Goal: Task Accomplishment & Management: Manage account settings

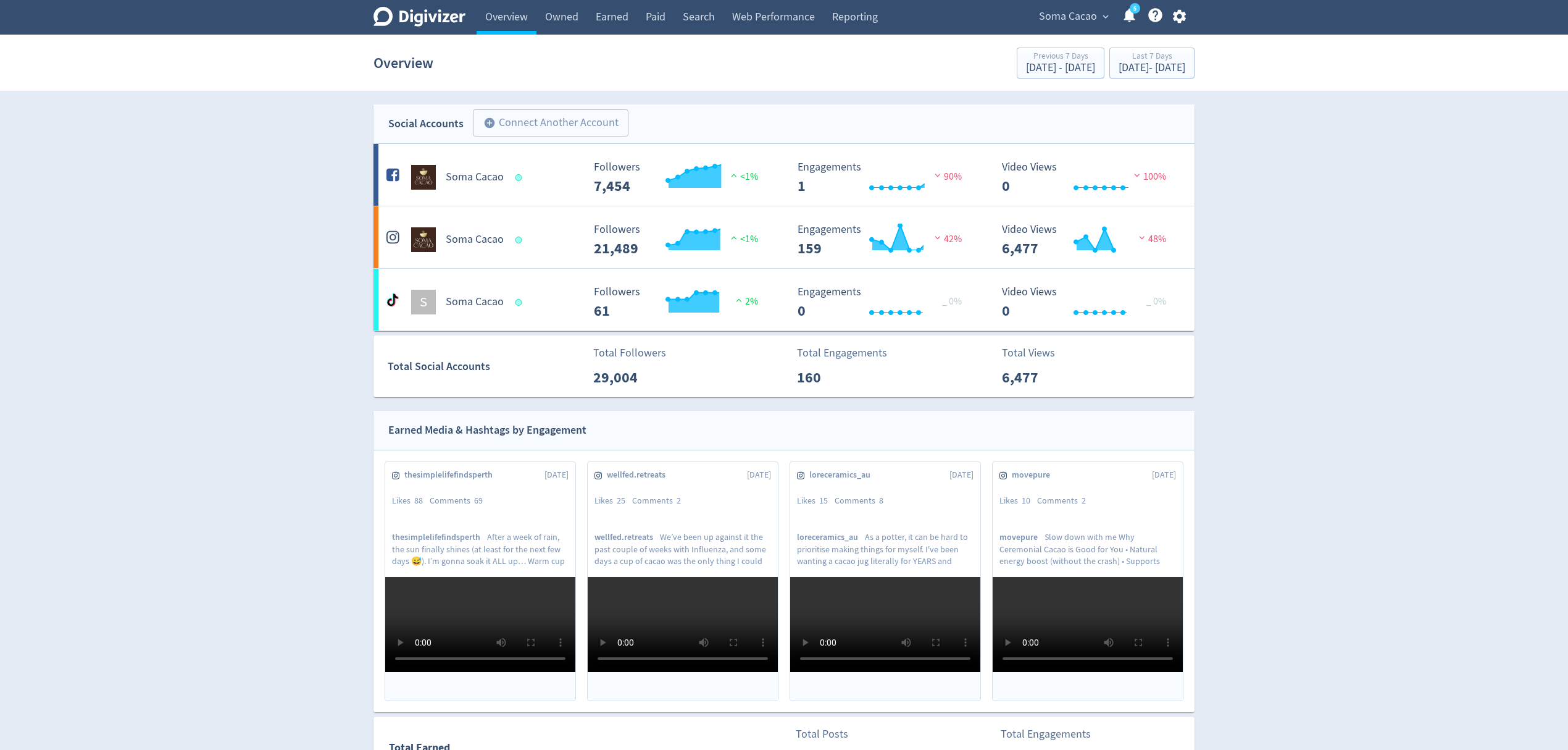
click at [1173, 20] on icon "button" at bounding box center [1179, 16] width 17 height 17
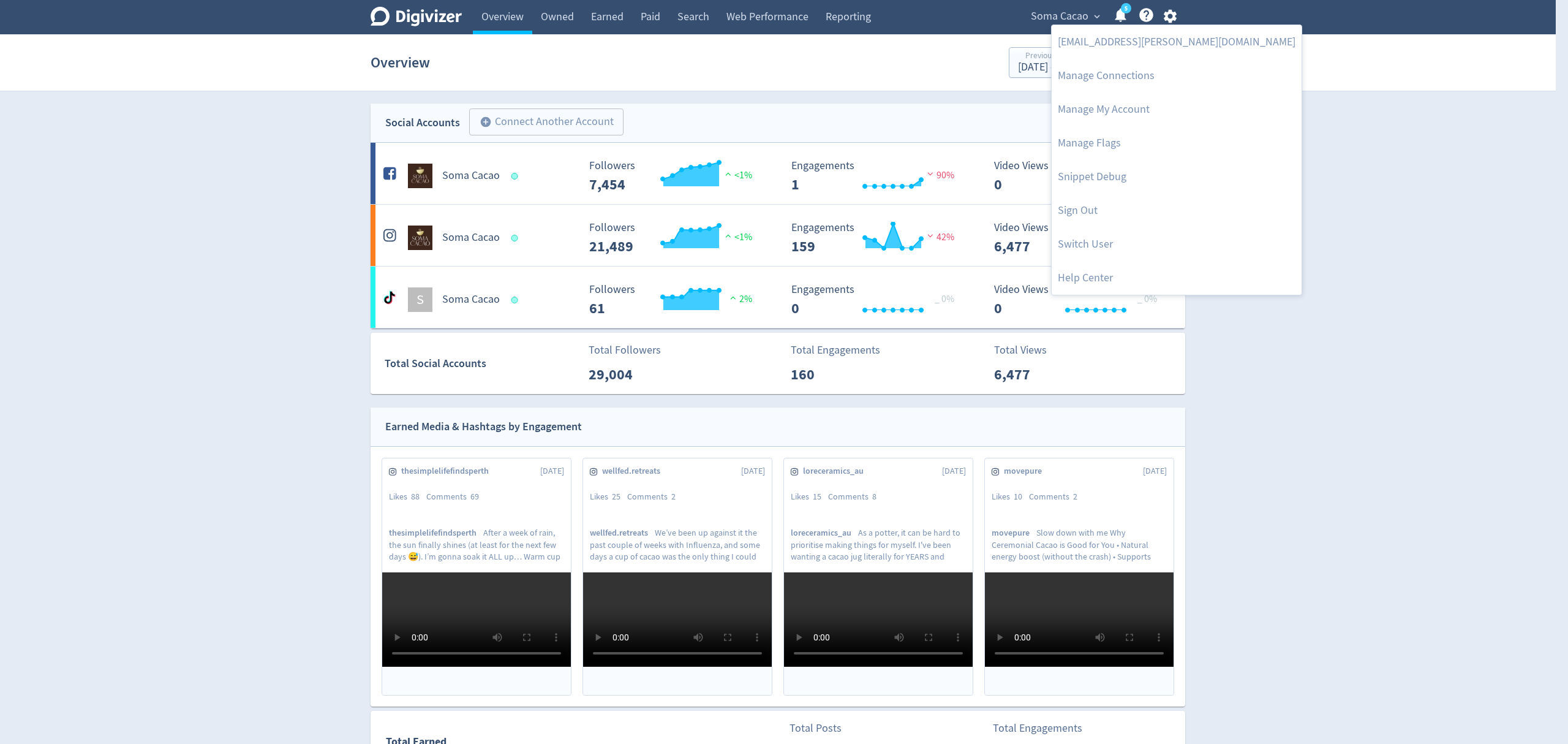
click at [1047, 18] on div at bounding box center [784, 372] width 1568 height 744
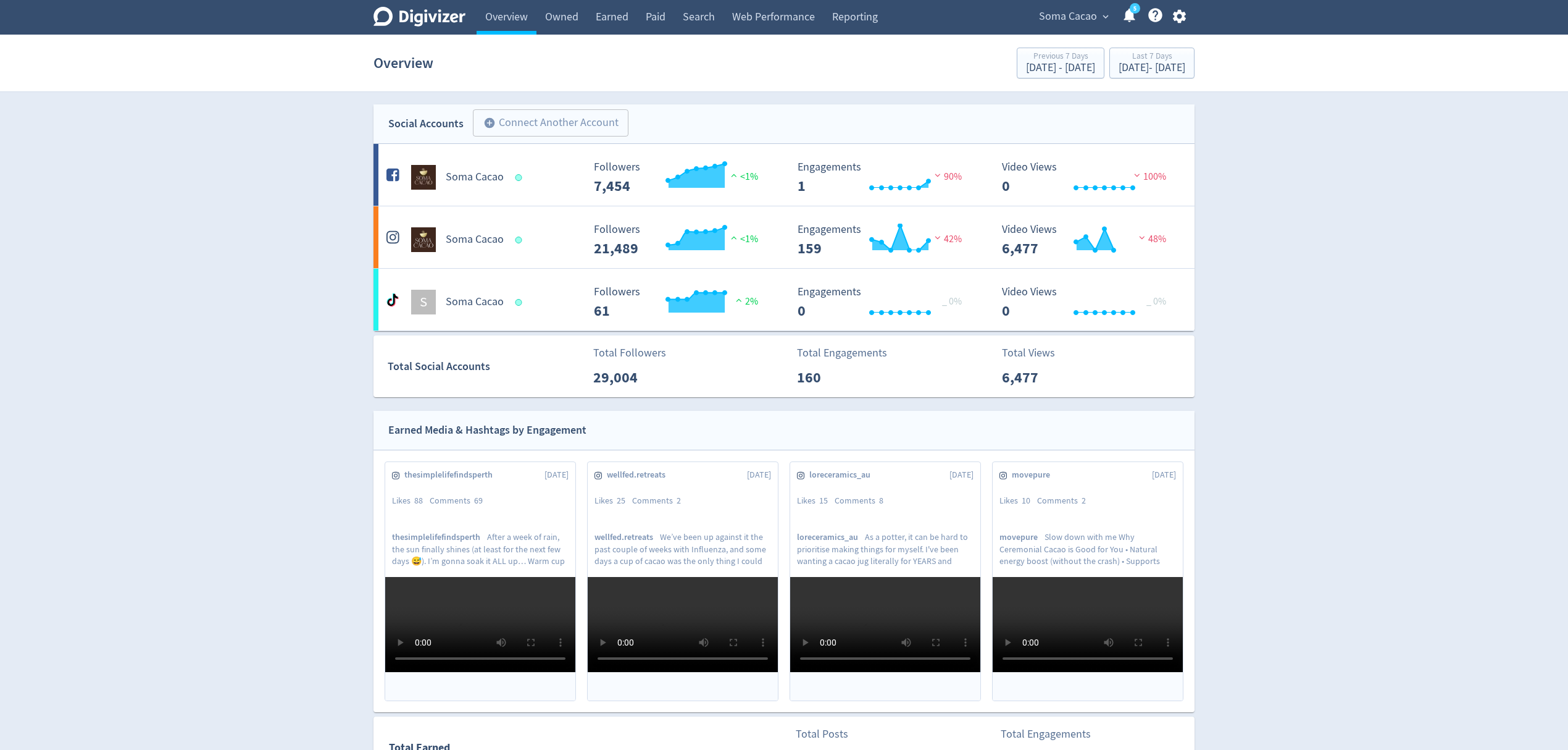
click at [1055, 18] on span "Soma Cacao" at bounding box center [1068, 16] width 58 height 20
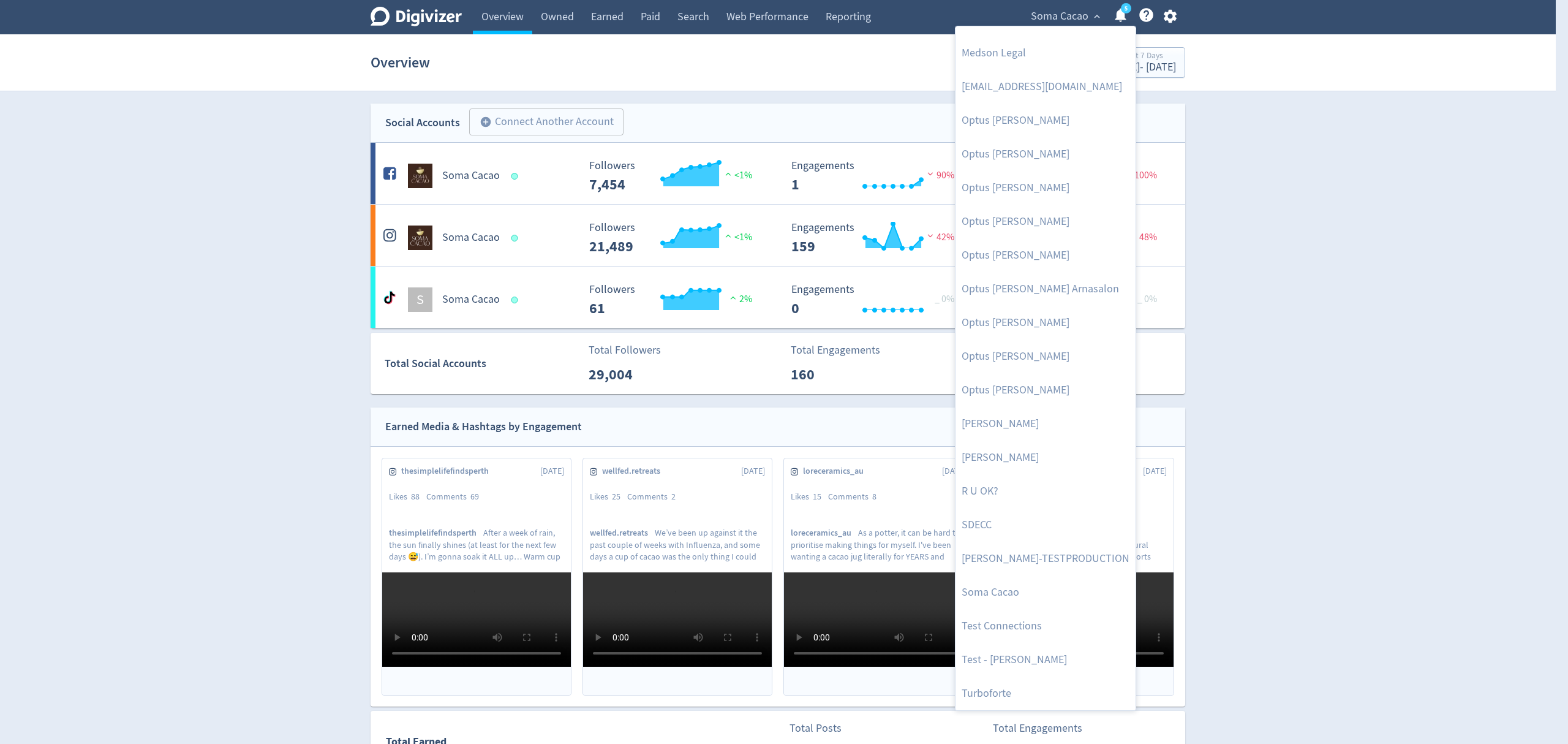
scroll to position [155, 0]
click at [1167, 11] on div at bounding box center [784, 372] width 1568 height 744
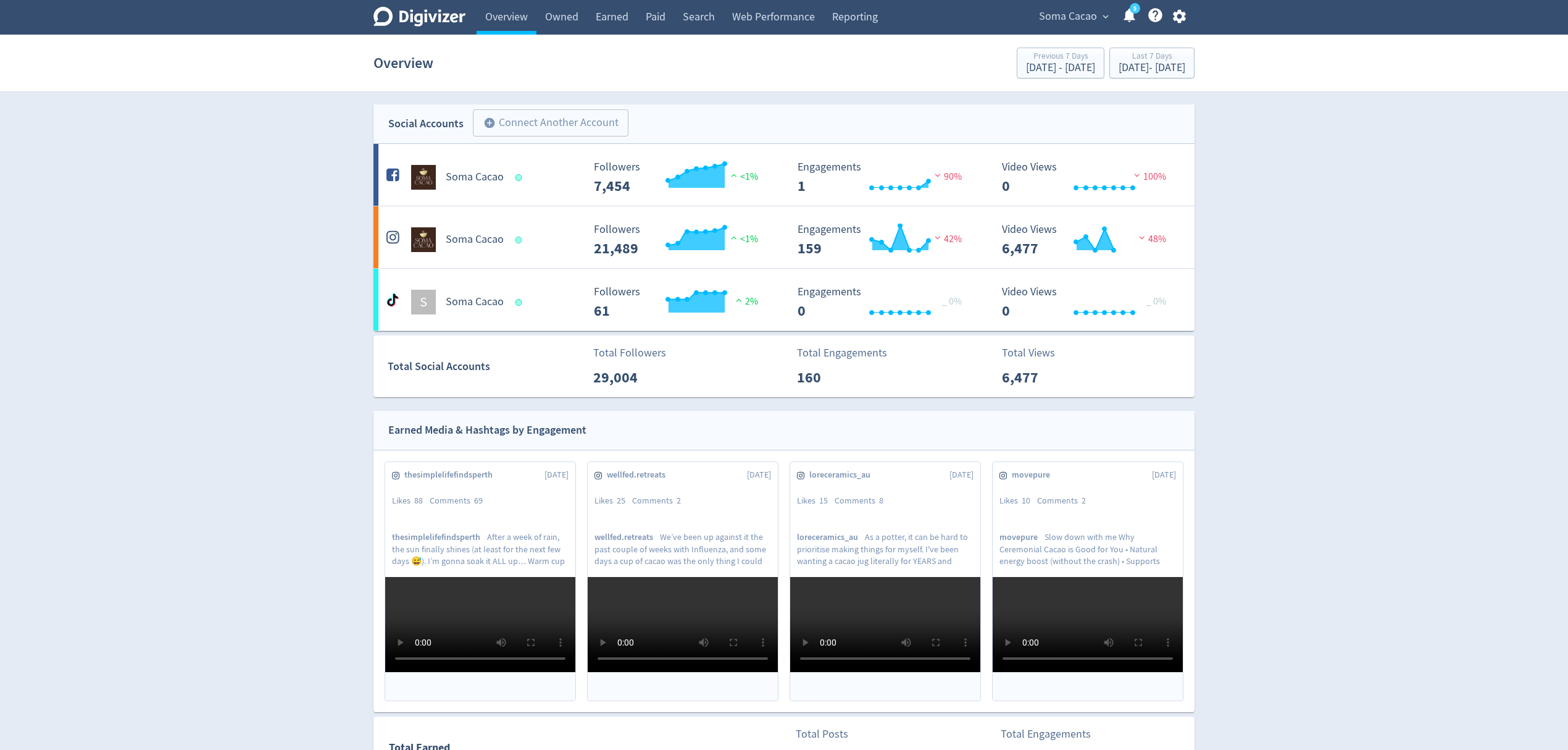
click at [1179, 25] on div "Manage Brand Space 4mation AISNSW Barilla [GEOGRAPHIC_DATA] Beyond Blue Be You …" at bounding box center [784, 375] width 1568 height 750
click at [1179, 20] on icon "button" at bounding box center [1179, 16] width 13 height 14
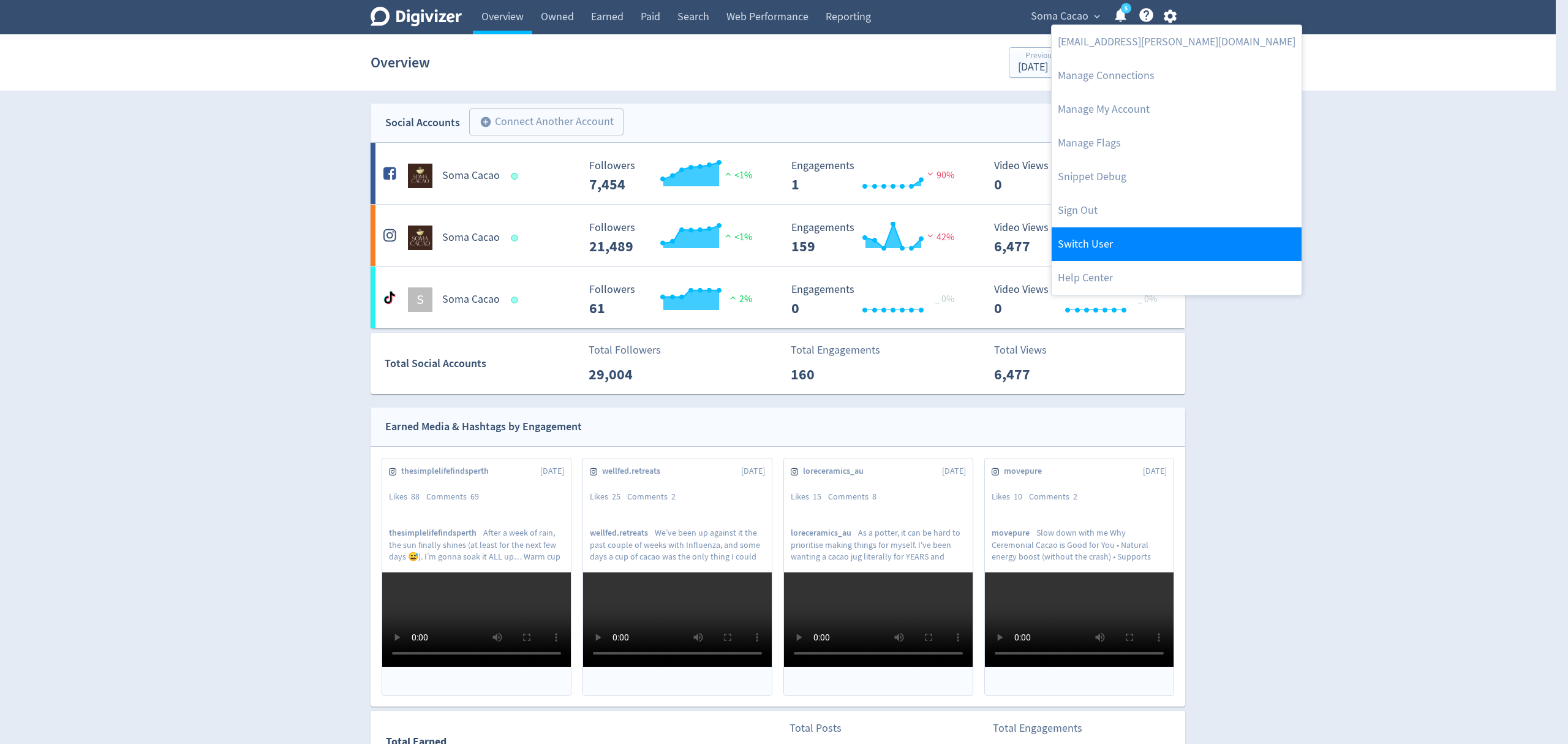
click at [1101, 251] on link "Switch User" at bounding box center [1177, 244] width 250 height 33
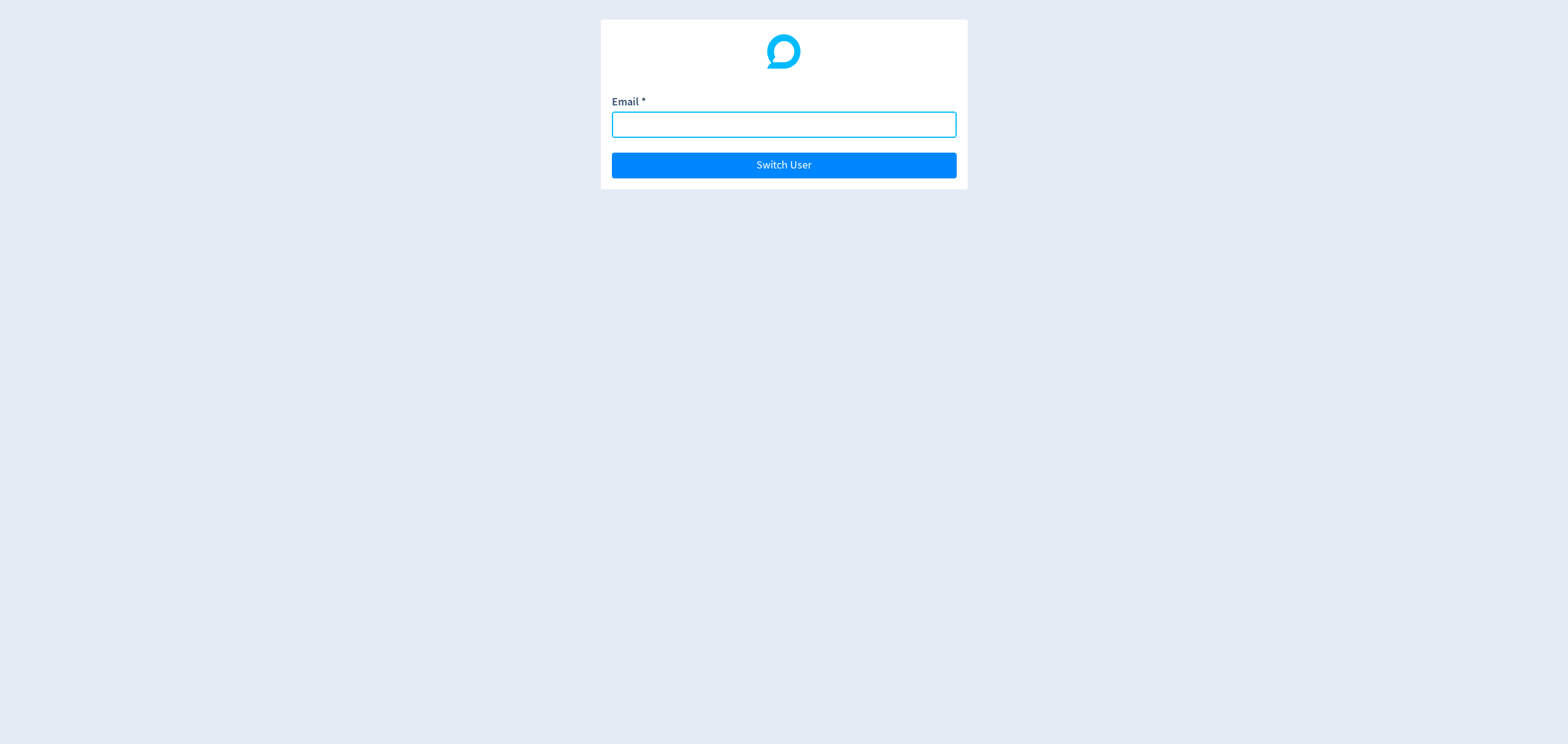
click at [682, 123] on input "Email *" at bounding box center [784, 124] width 344 height 26
type input "[PERSON_NAME][EMAIL_ADDRESS][PERSON_NAME][DOMAIN_NAME]"
click at [612, 153] on button "Switch User" at bounding box center [784, 166] width 344 height 25
